Goal: Go to known website: Go to known website

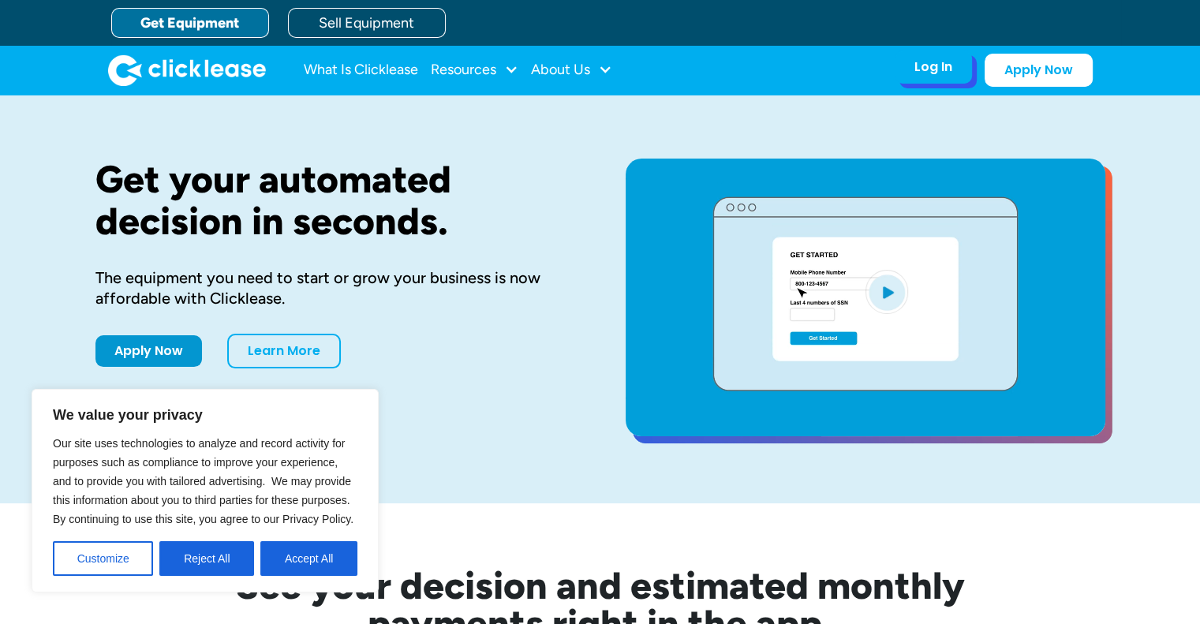
click at [924, 72] on div "Log In" at bounding box center [934, 67] width 38 height 16
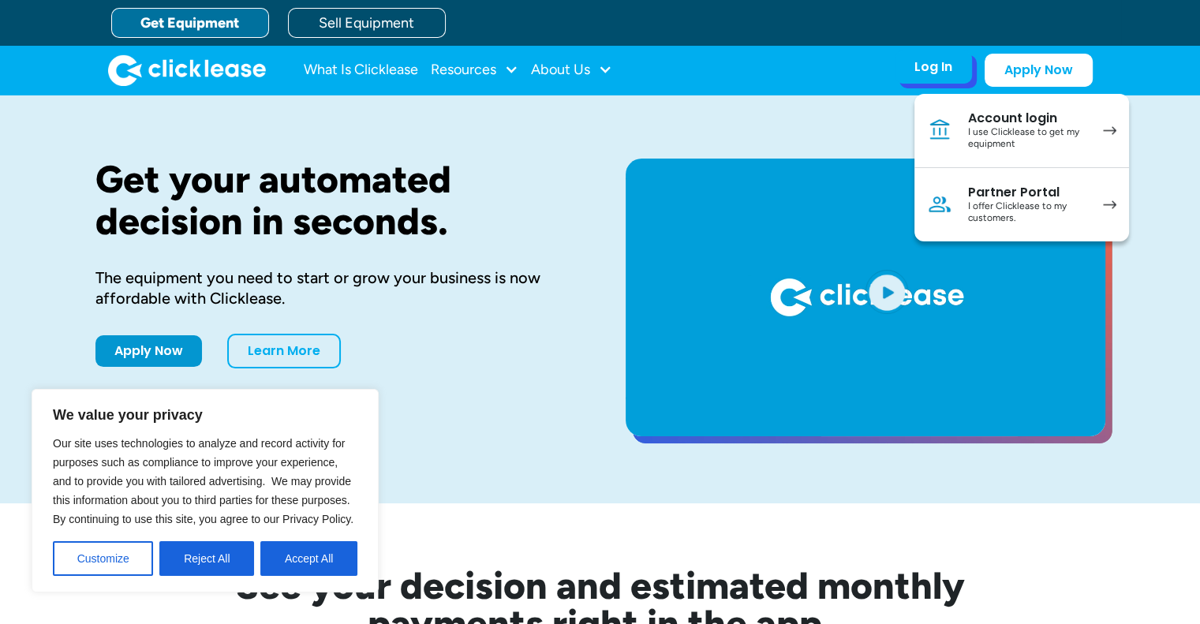
click at [1081, 204] on div "I offer Clicklease to my customers." at bounding box center [1027, 212] width 119 height 24
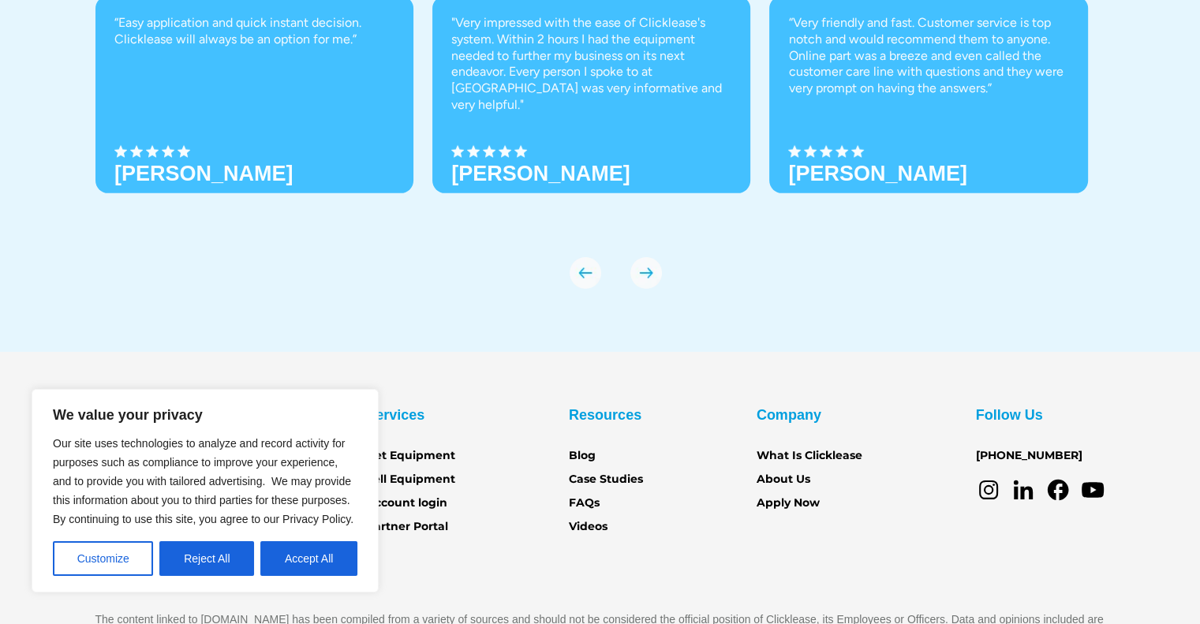
scroll to position [5578, 0]
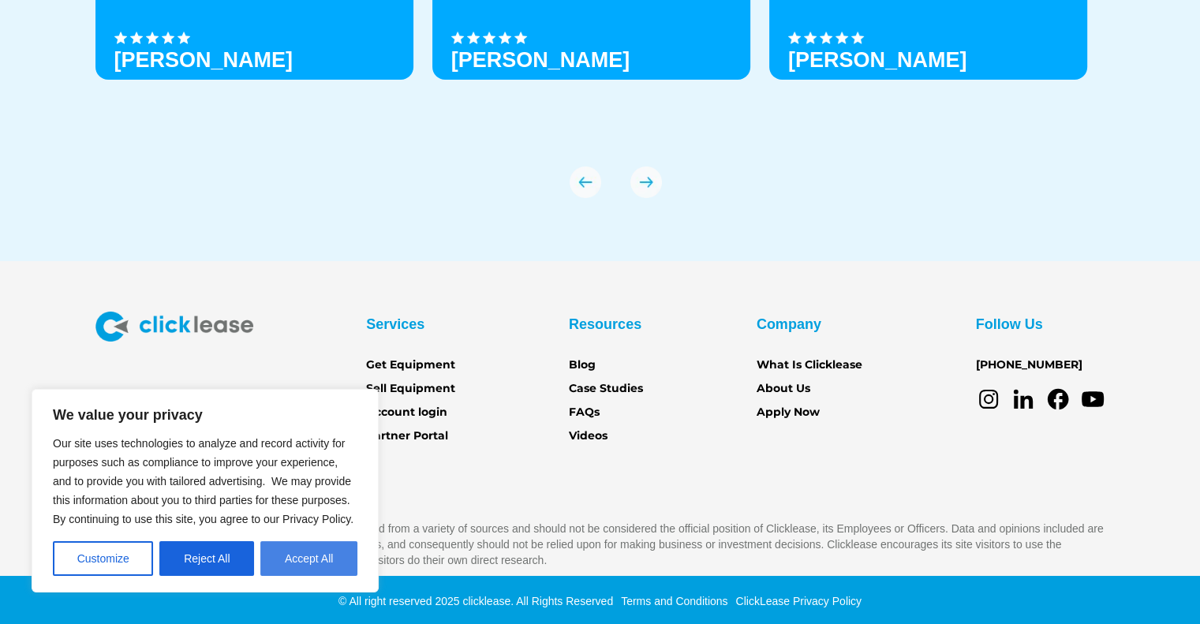
click at [305, 567] on button "Accept All" at bounding box center [308, 558] width 97 height 35
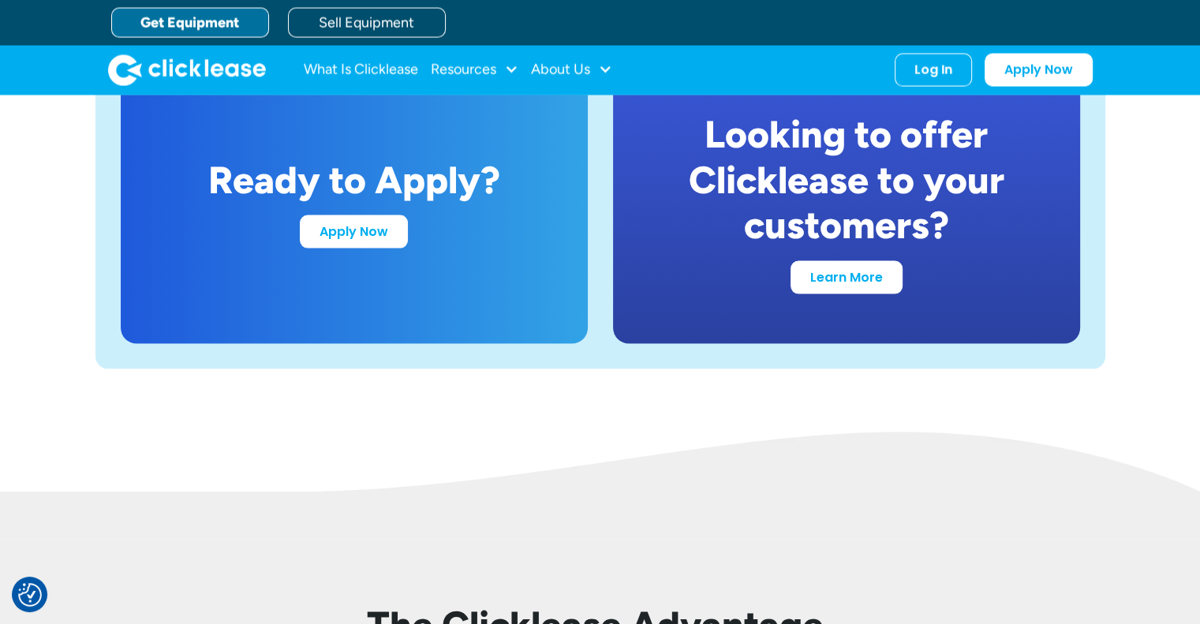
scroll to position [3029, 0]
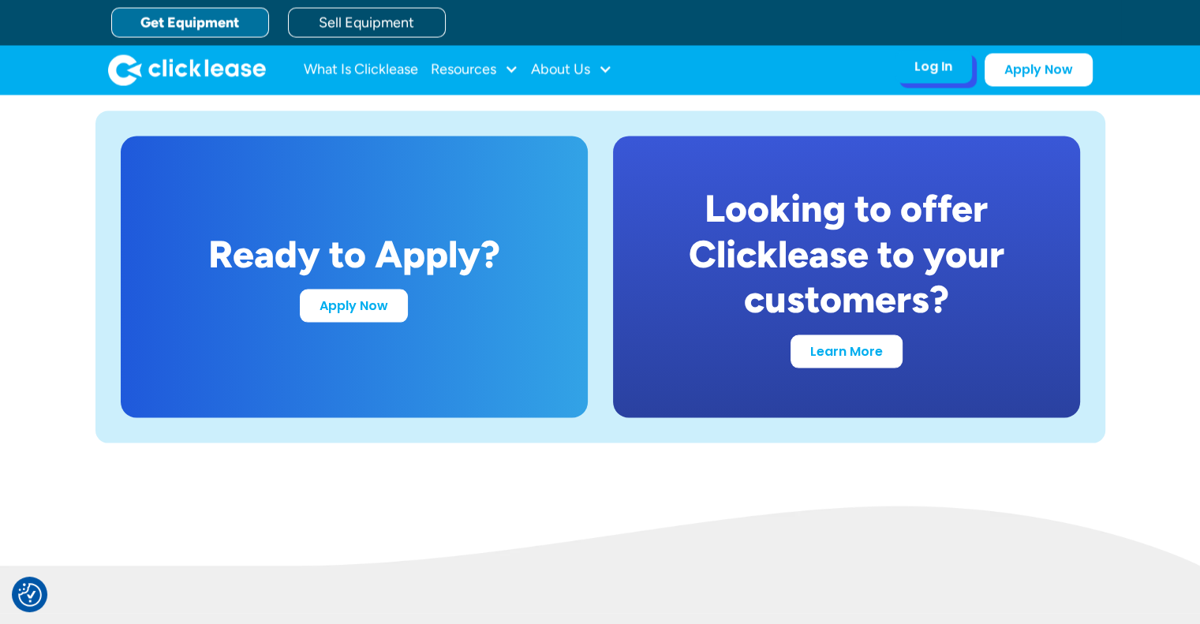
click at [926, 62] on div "Log In" at bounding box center [934, 67] width 38 height 16
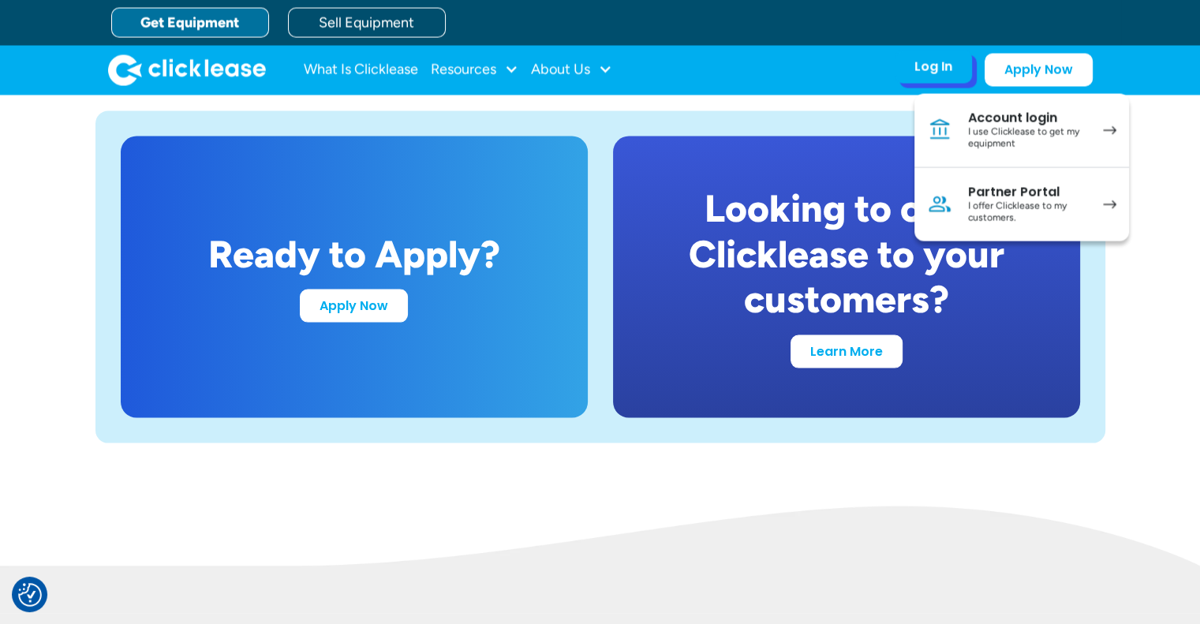
click at [997, 193] on div "Partner Portal" at bounding box center [1027, 193] width 119 height 16
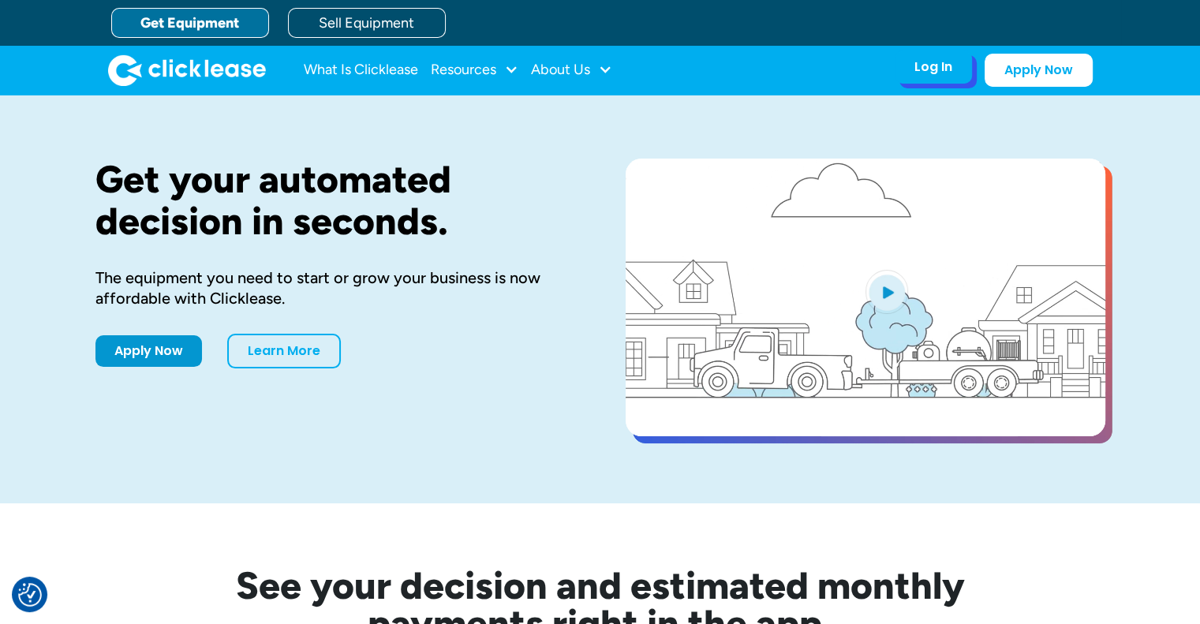
click at [933, 75] on div "Log In" at bounding box center [934, 67] width 38 height 16
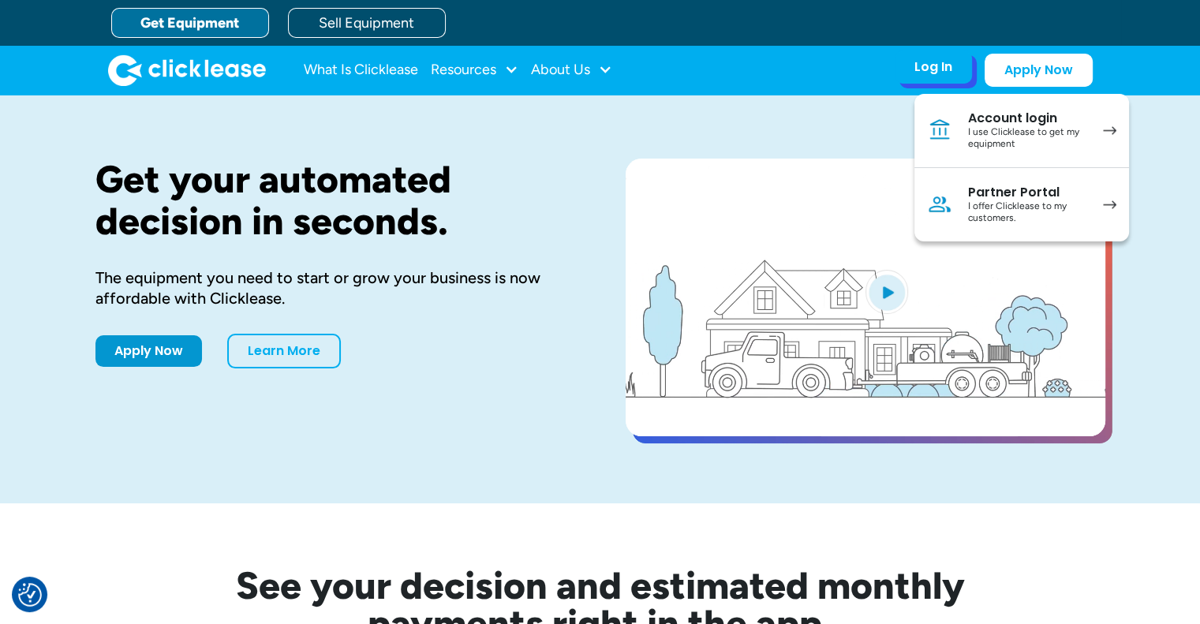
click at [1079, 129] on div "I use Clicklease to get my equipment" at bounding box center [1027, 138] width 119 height 24
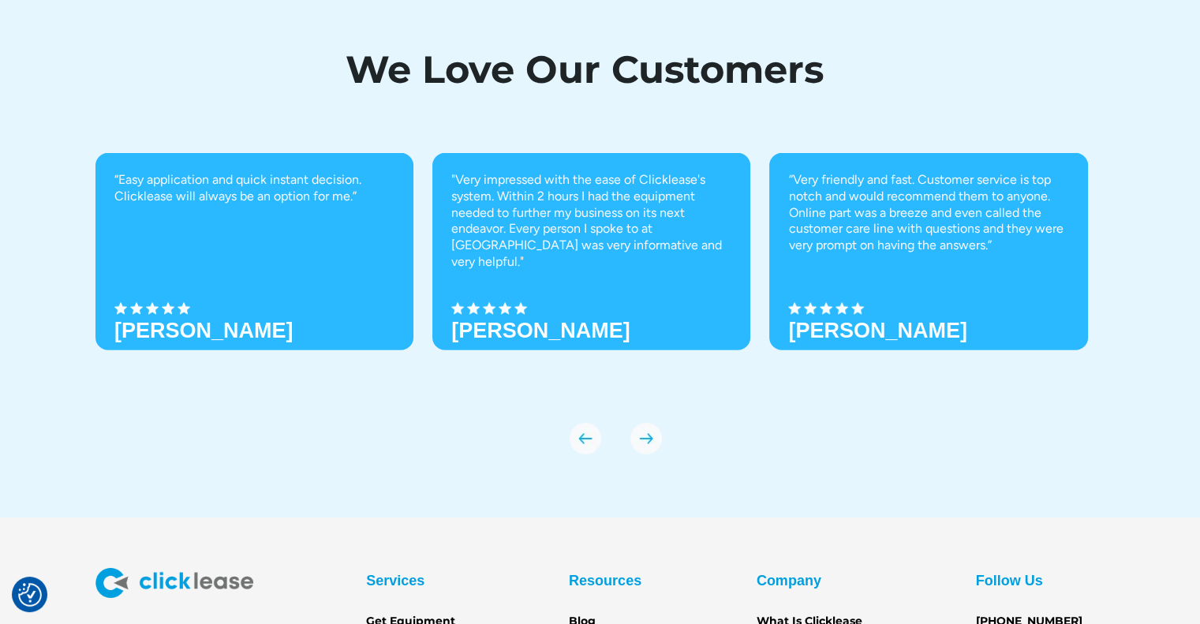
scroll to position [5578, 0]
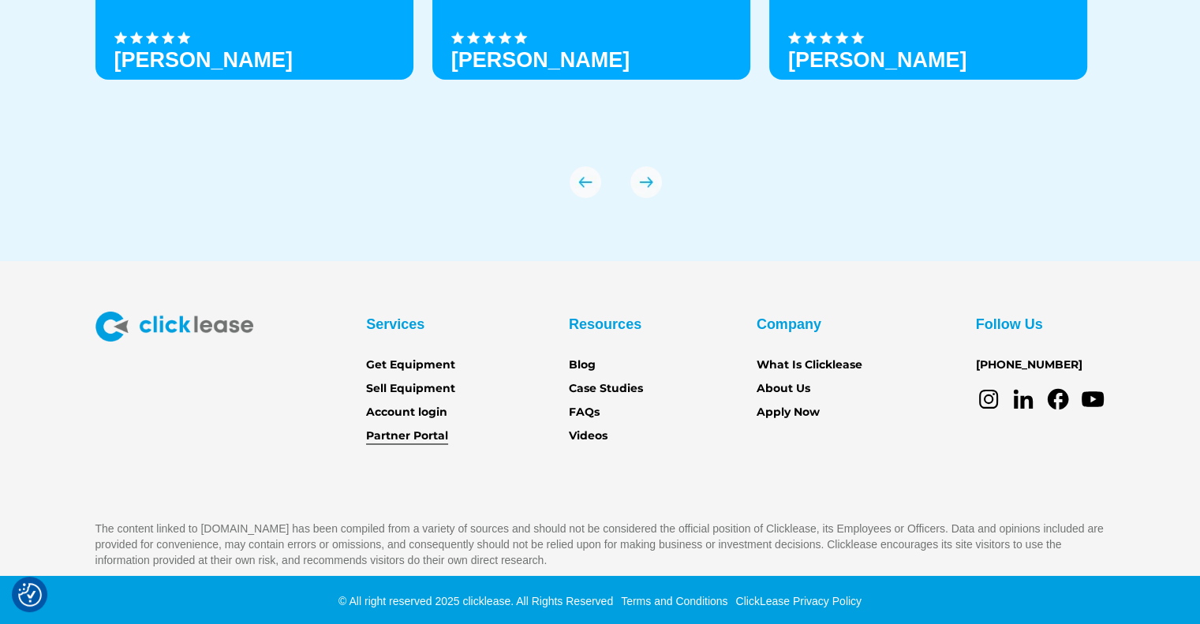
click at [398, 442] on link "Partner Portal" at bounding box center [407, 436] width 82 height 17
